Goal: Task Accomplishment & Management: Use online tool/utility

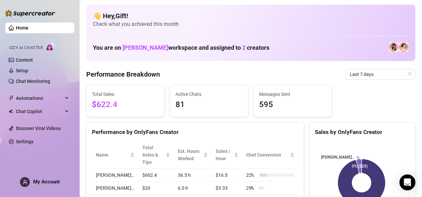
click at [301, 171] on div "Performance by OnlyFans Creator Name Total Sales & Tips Est. Hours Worked Sales…" at bounding box center [195, 176] width 223 height 108
click at [408, 74] on icon "calendar" at bounding box center [410, 74] width 4 height 4
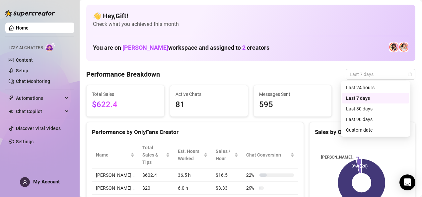
click at [365, 132] on div "Custom date" at bounding box center [375, 129] width 59 height 7
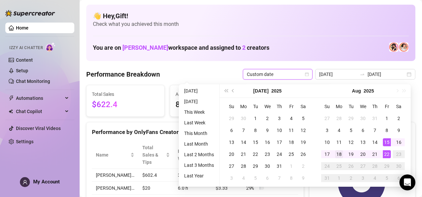
click at [333, 153] on td "18" at bounding box center [339, 154] width 12 height 12
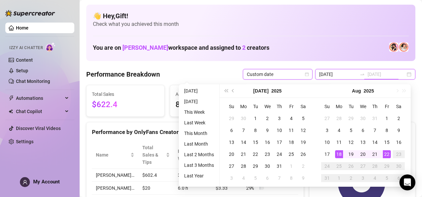
type input "[DATE]"
click at [387, 154] on div "22" at bounding box center [387, 154] width 8 height 8
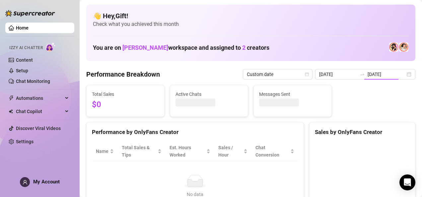
type input "[DATE]"
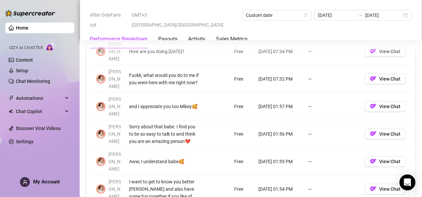
scroll to position [643, 0]
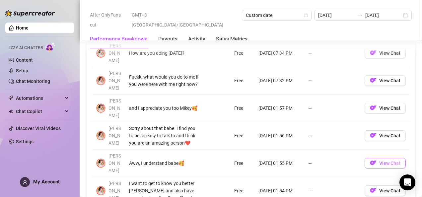
click at [383, 160] on span "View Chat" at bounding box center [389, 162] width 21 height 5
click at [384, 160] on span "View Chat" at bounding box center [389, 162] width 21 height 5
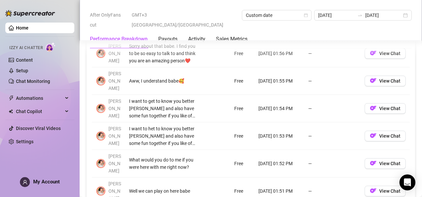
scroll to position [736, 0]
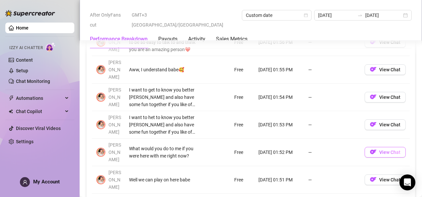
click at [379, 150] on span "View Chat" at bounding box center [389, 152] width 21 height 5
click at [376, 174] on button "View Chat" at bounding box center [384, 179] width 41 height 11
click at [390, 177] on span "View Chat" at bounding box center [389, 179] width 21 height 5
click at [393, 177] on span "View Chat" at bounding box center [389, 179] width 21 height 5
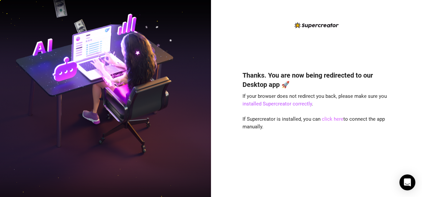
click at [330, 122] on link "click here" at bounding box center [333, 119] width 22 height 6
click at [331, 117] on link "click here" at bounding box center [333, 119] width 22 height 6
click at [329, 118] on link "click here" at bounding box center [333, 119] width 22 height 6
click at [332, 116] on link "click here" at bounding box center [333, 119] width 22 height 6
click at [329, 116] on link "click here" at bounding box center [333, 119] width 22 height 6
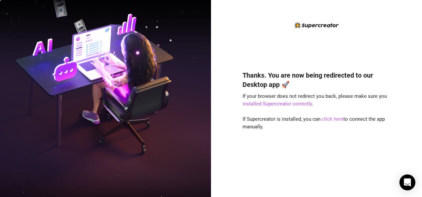
click at [332, 118] on link "click here" at bounding box center [333, 119] width 22 height 6
